Goal: Transaction & Acquisition: Purchase product/service

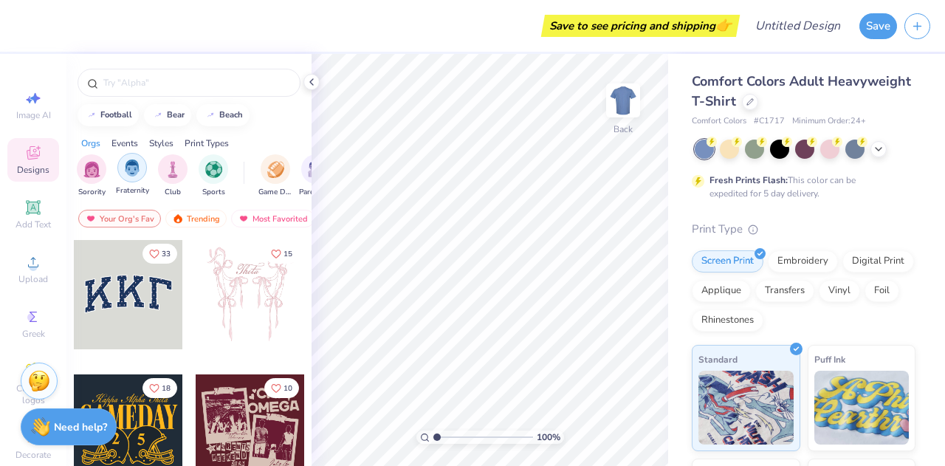
click at [126, 172] on img "filter for Fraternity" at bounding box center [132, 167] width 16 height 17
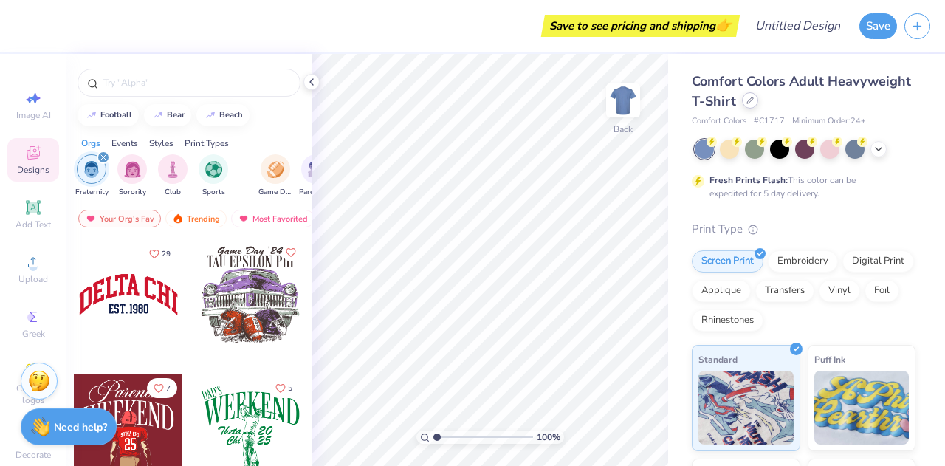
click at [758, 105] on div at bounding box center [750, 100] width 16 height 16
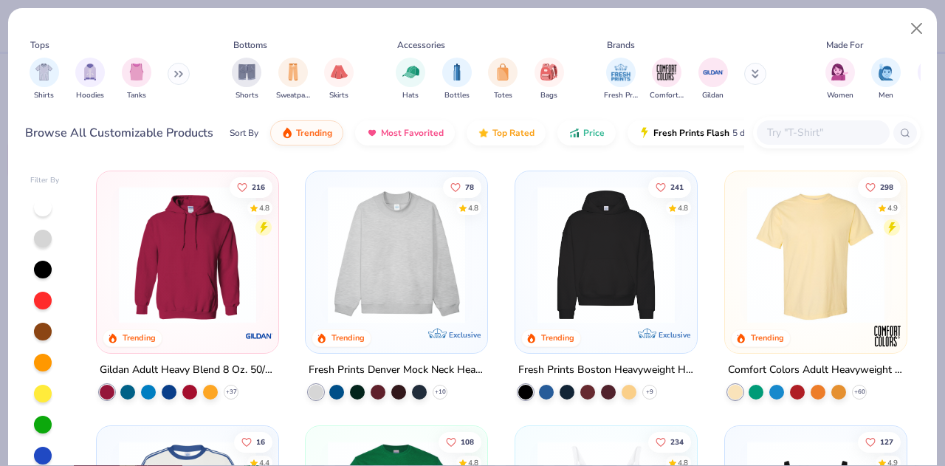
click at [808, 299] on img at bounding box center [816, 254] width 152 height 137
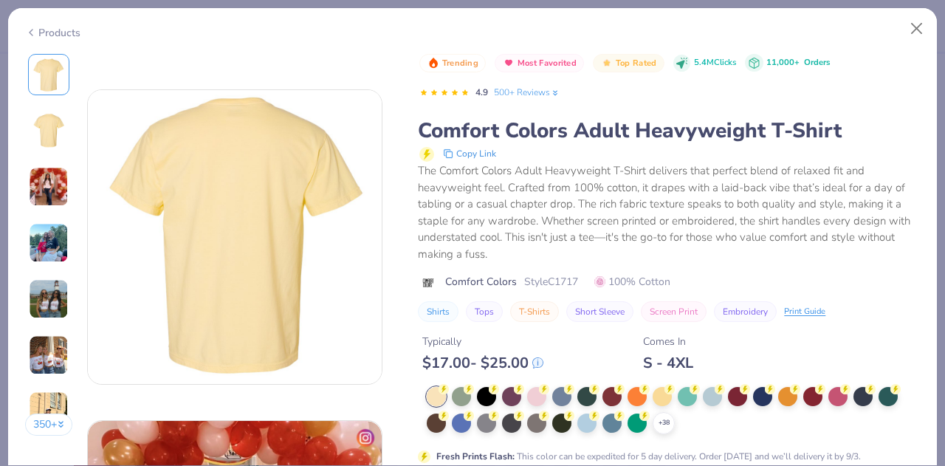
click at [46, 238] on img at bounding box center [49, 243] width 40 height 40
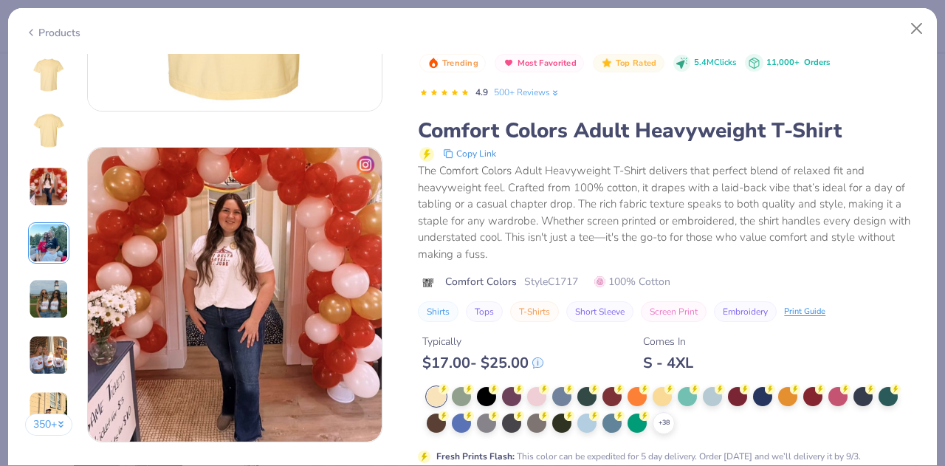
scroll to position [549, 0]
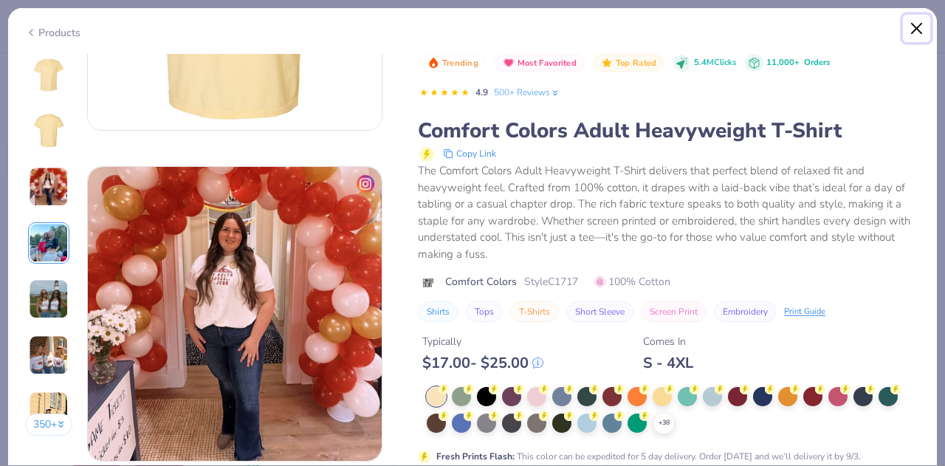
click at [921, 29] on button "Close" at bounding box center [917, 29] width 28 height 28
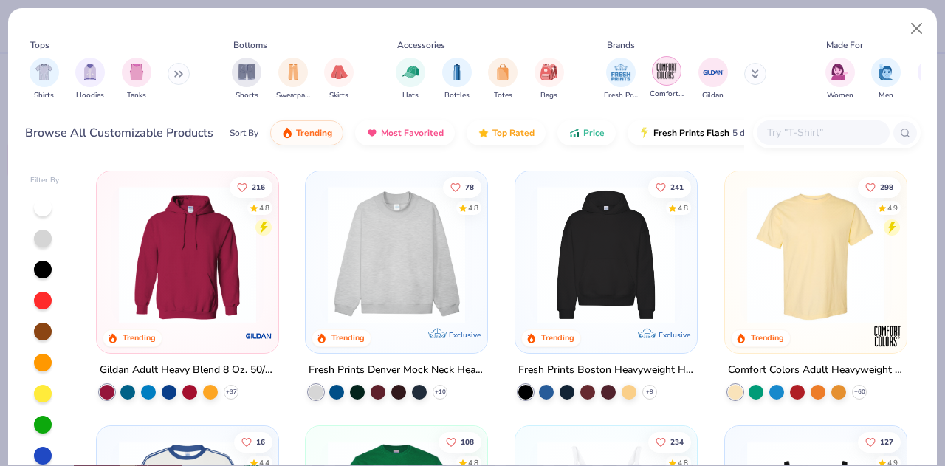
click at [673, 78] on img "filter for Comfort Colors" at bounding box center [667, 71] width 22 height 22
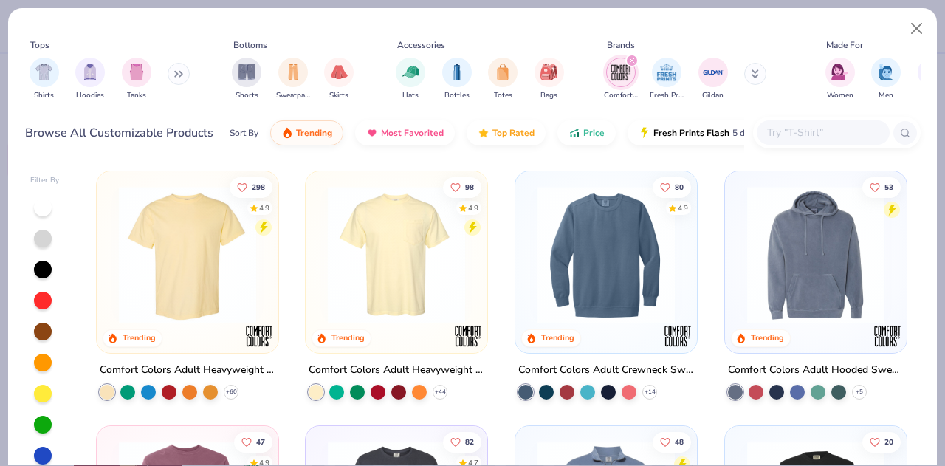
click at [384, 227] on img at bounding box center [396, 254] width 152 height 137
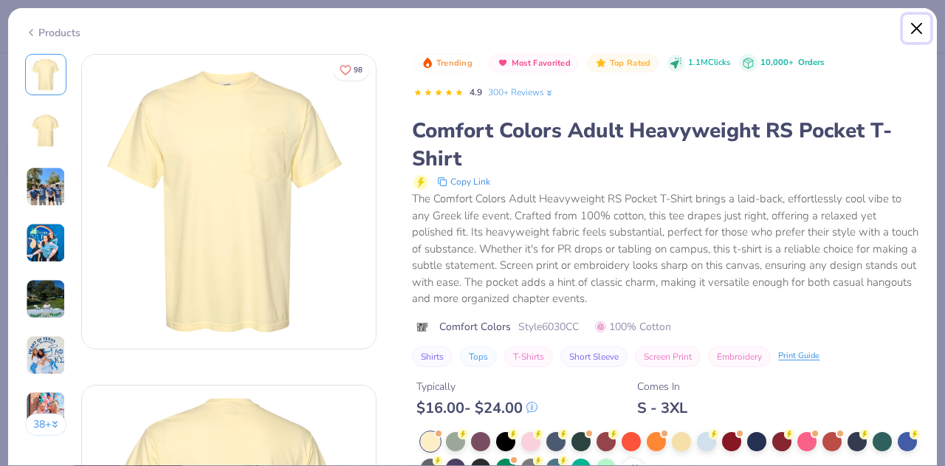
click at [916, 27] on button "Close" at bounding box center [917, 29] width 28 height 28
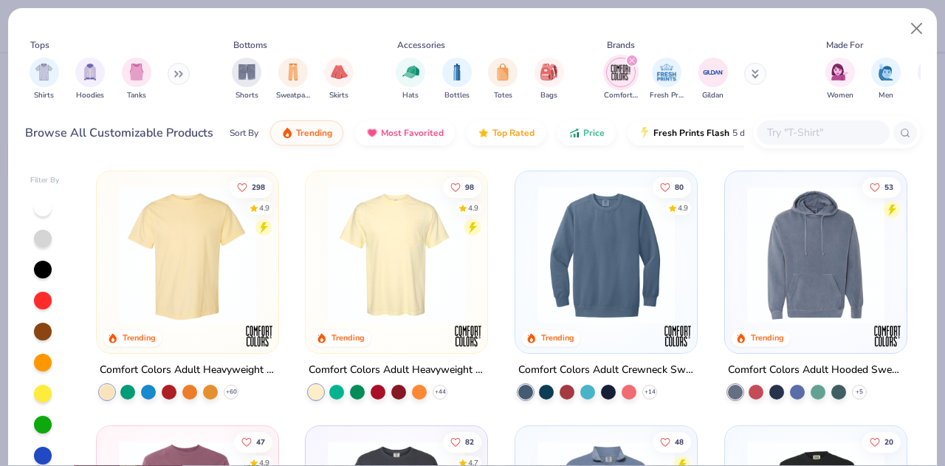
click at [806, 125] on input "text" at bounding box center [823, 132] width 114 height 17
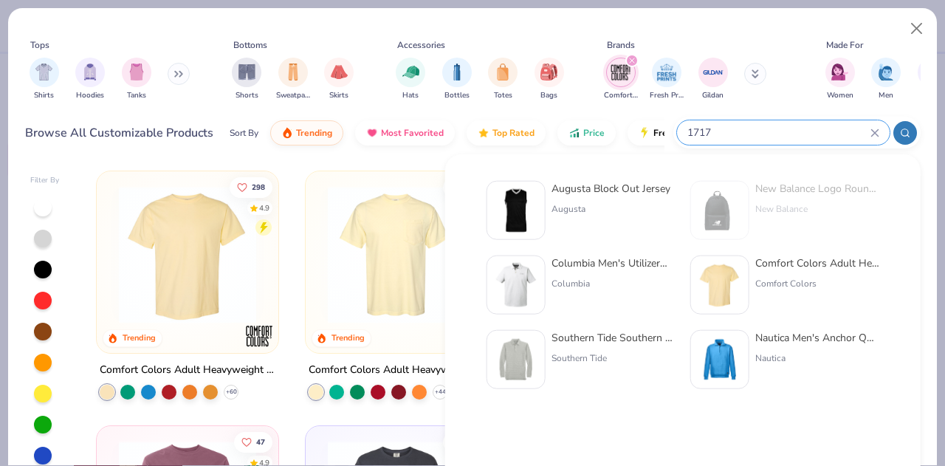
type input "1717"
click at [732, 276] on img at bounding box center [720, 285] width 46 height 46
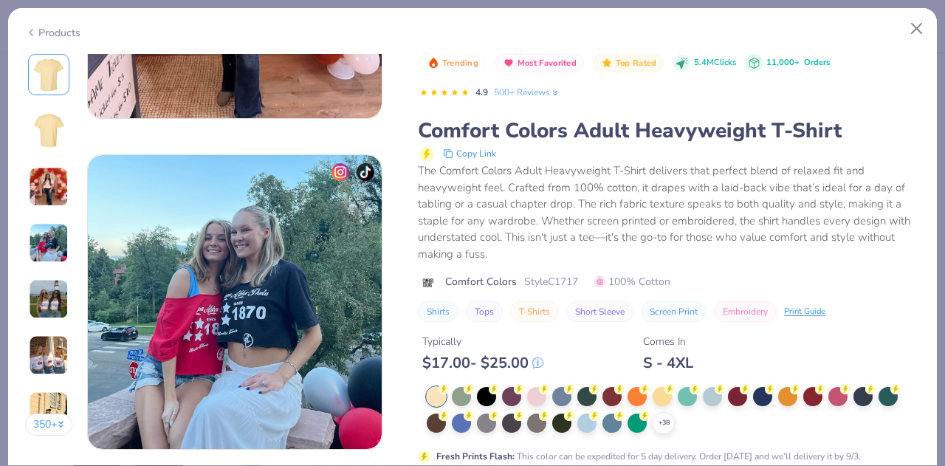
scroll to position [886, 0]
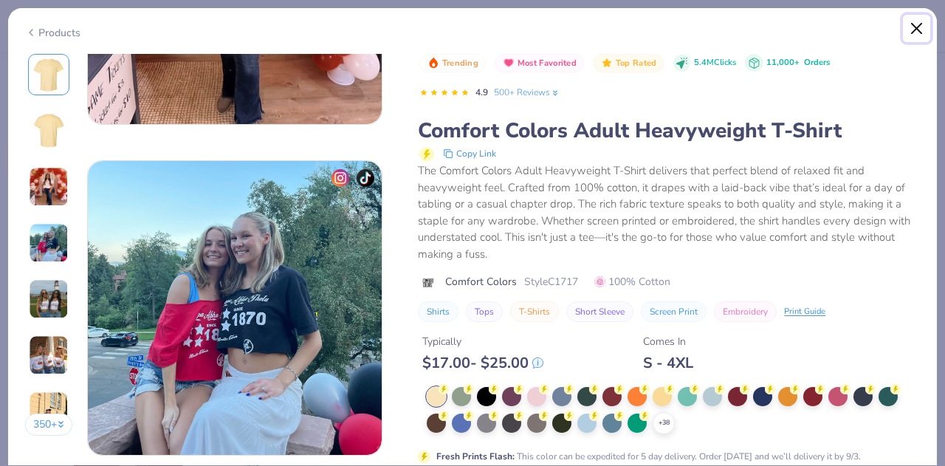
click at [924, 27] on button "Close" at bounding box center [917, 29] width 28 height 28
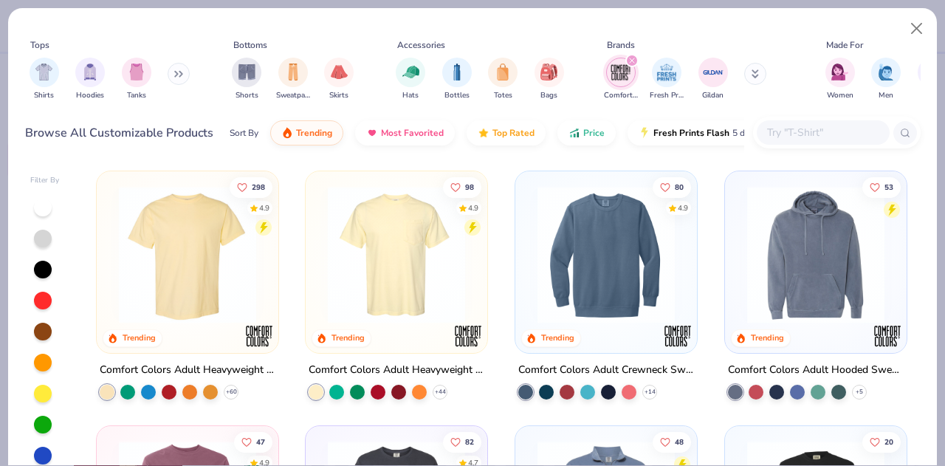
click at [392, 272] on img at bounding box center [396, 254] width 152 height 137
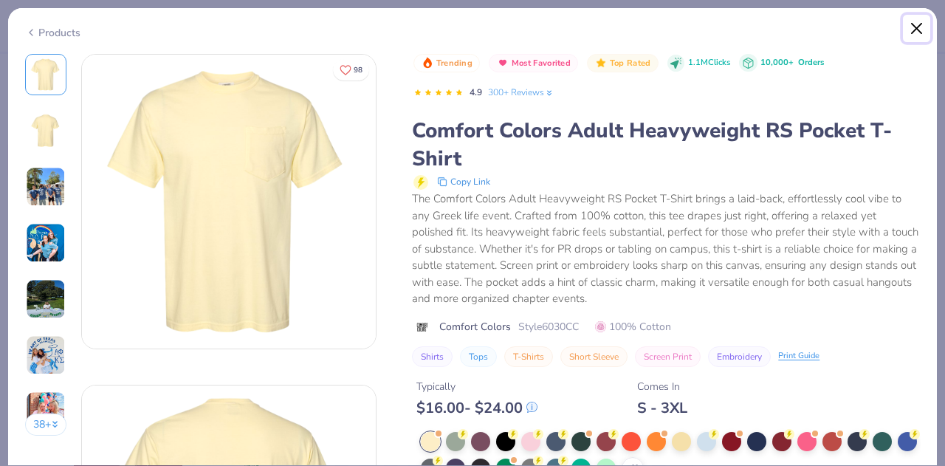
click at [918, 25] on button "Close" at bounding box center [917, 29] width 28 height 28
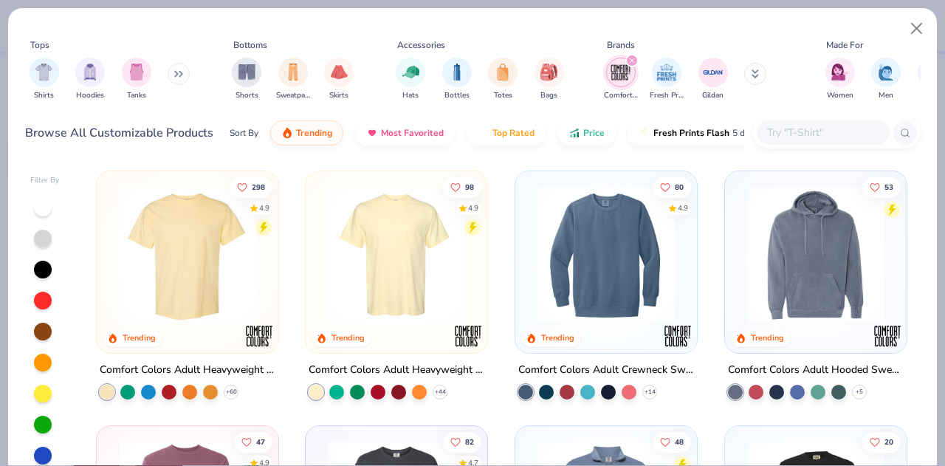
click at [187, 264] on img at bounding box center [187, 254] width 152 height 137
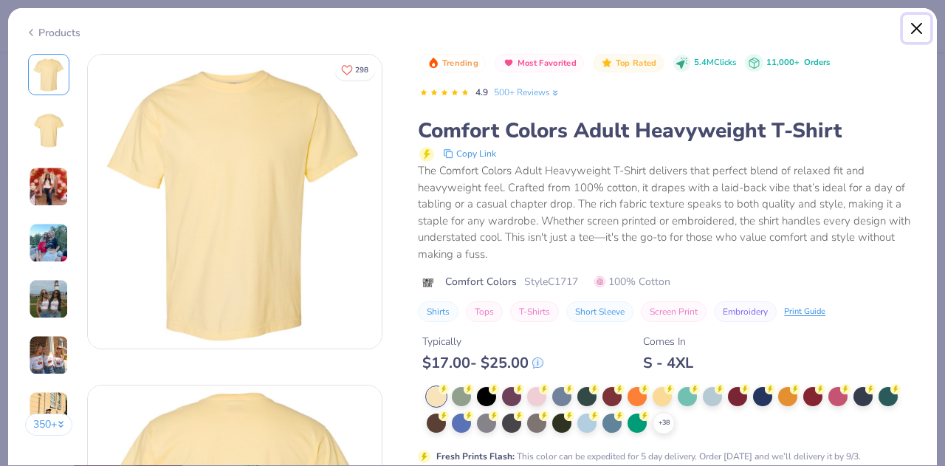
click at [919, 29] on button "Close" at bounding box center [917, 29] width 28 height 28
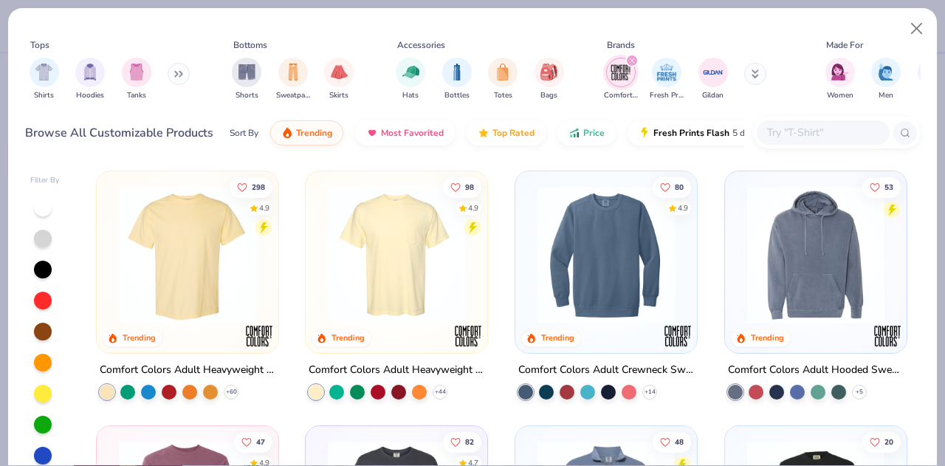
click at [167, 263] on img at bounding box center [187, 254] width 152 height 137
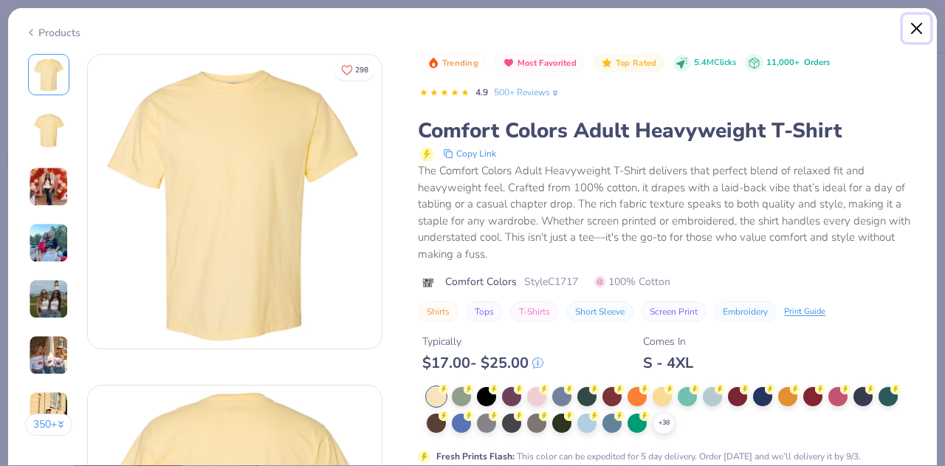
click at [921, 27] on button "Close" at bounding box center [917, 29] width 28 height 28
